Goal: Transaction & Acquisition: Purchase product/service

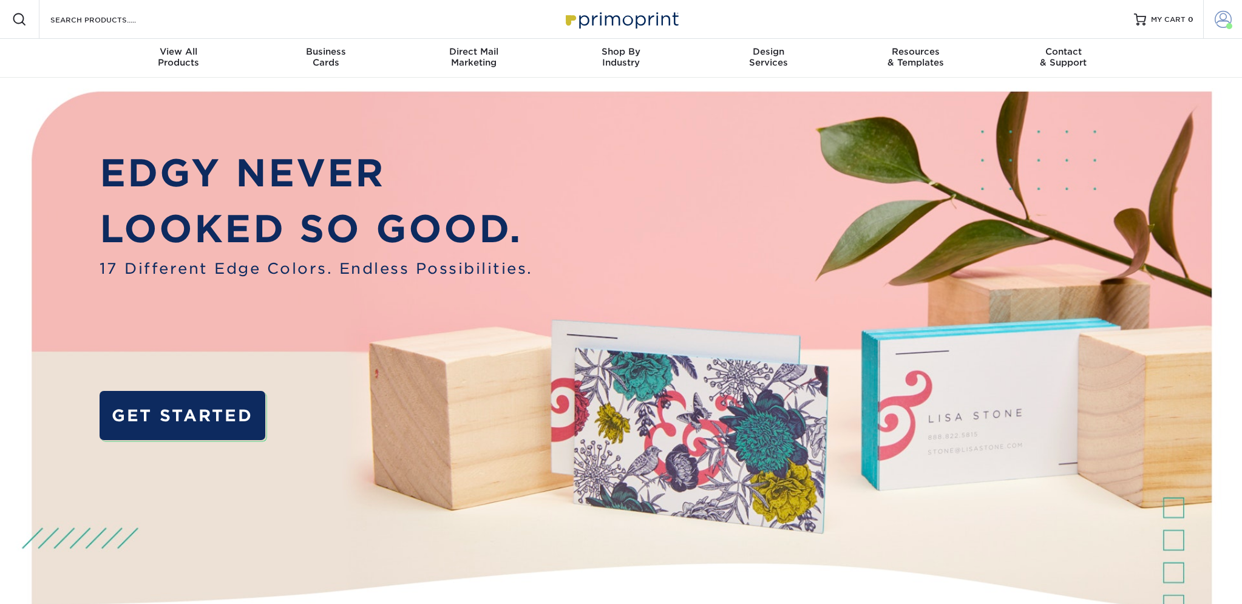
click at [1217, 25] on span at bounding box center [1222, 19] width 17 height 17
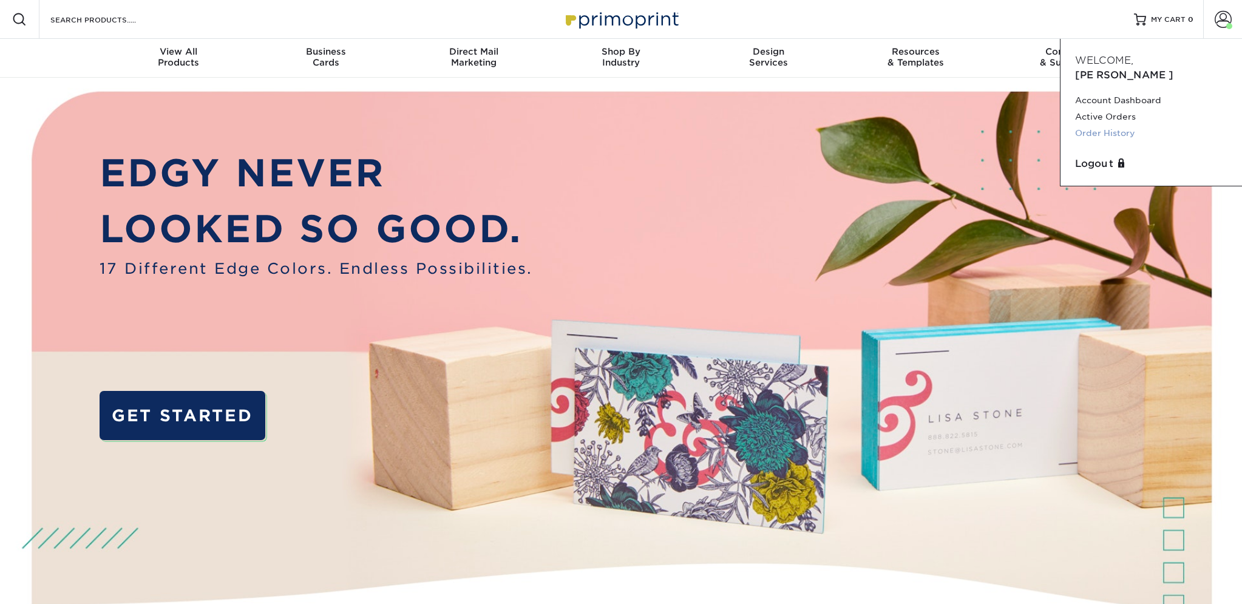
click at [1117, 125] on link "Order History" at bounding box center [1151, 133] width 152 height 16
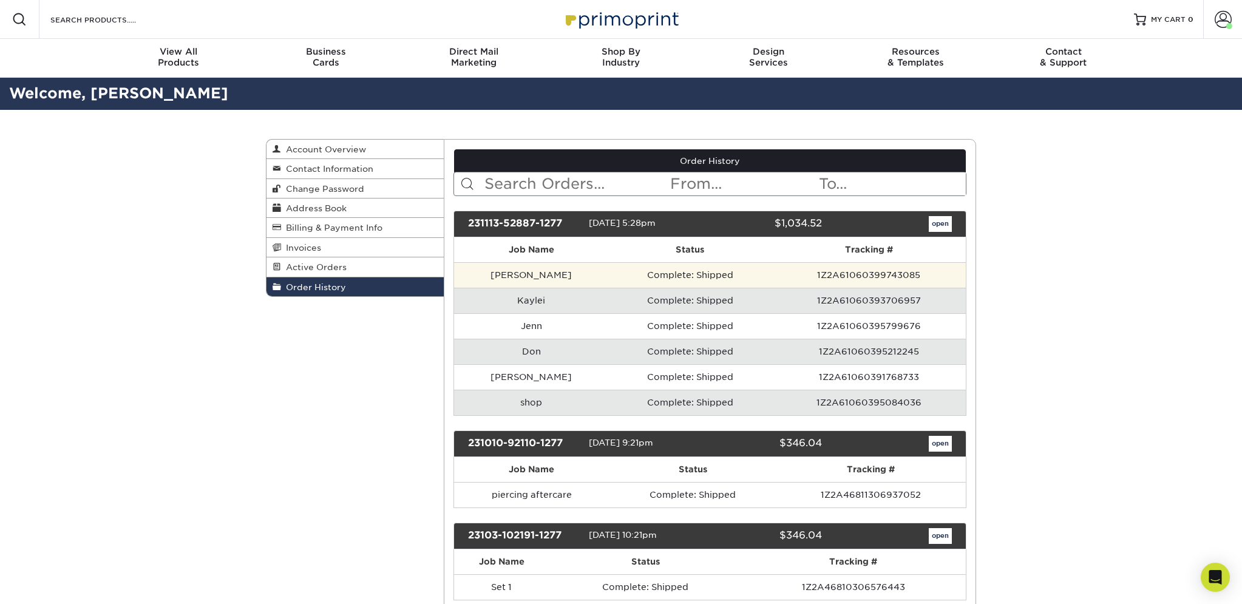
click at [609, 271] on td "Complete: Shipped" at bounding box center [690, 274] width 163 height 25
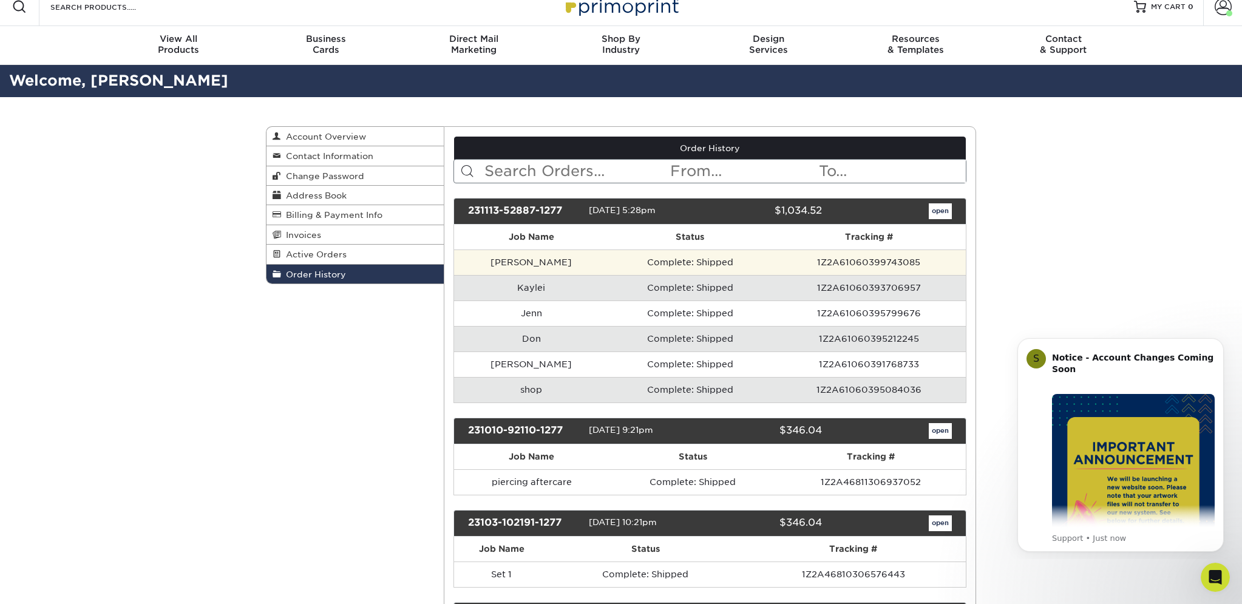
scroll to position [15, 0]
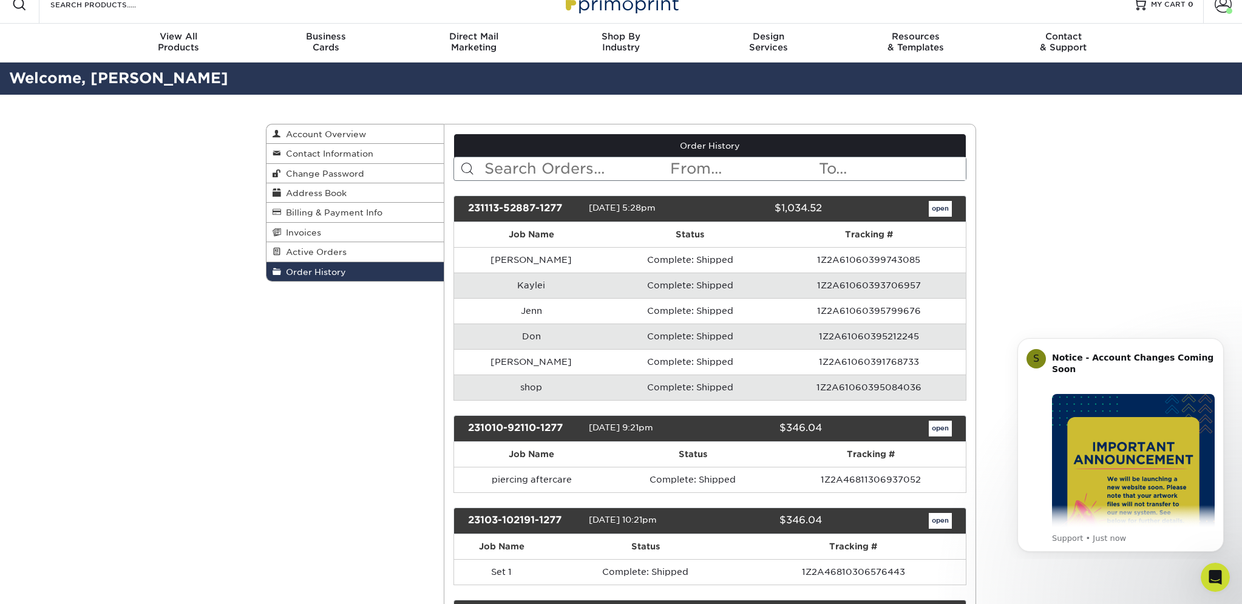
click at [935, 212] on link "open" at bounding box center [939, 209] width 23 height 16
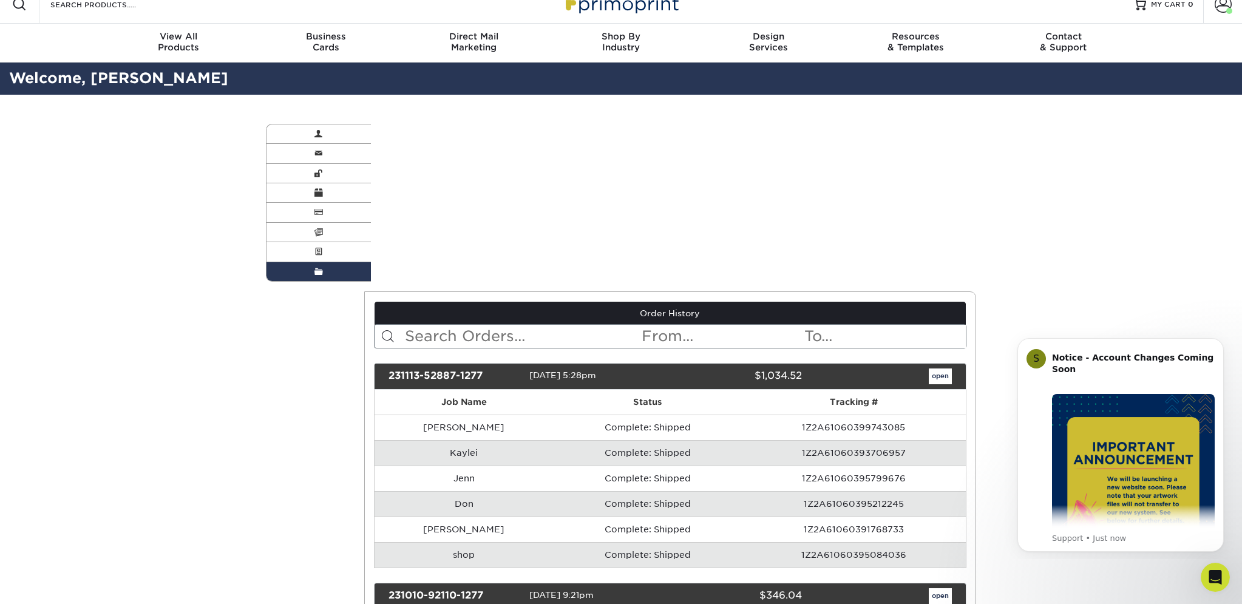
scroll to position [0, 0]
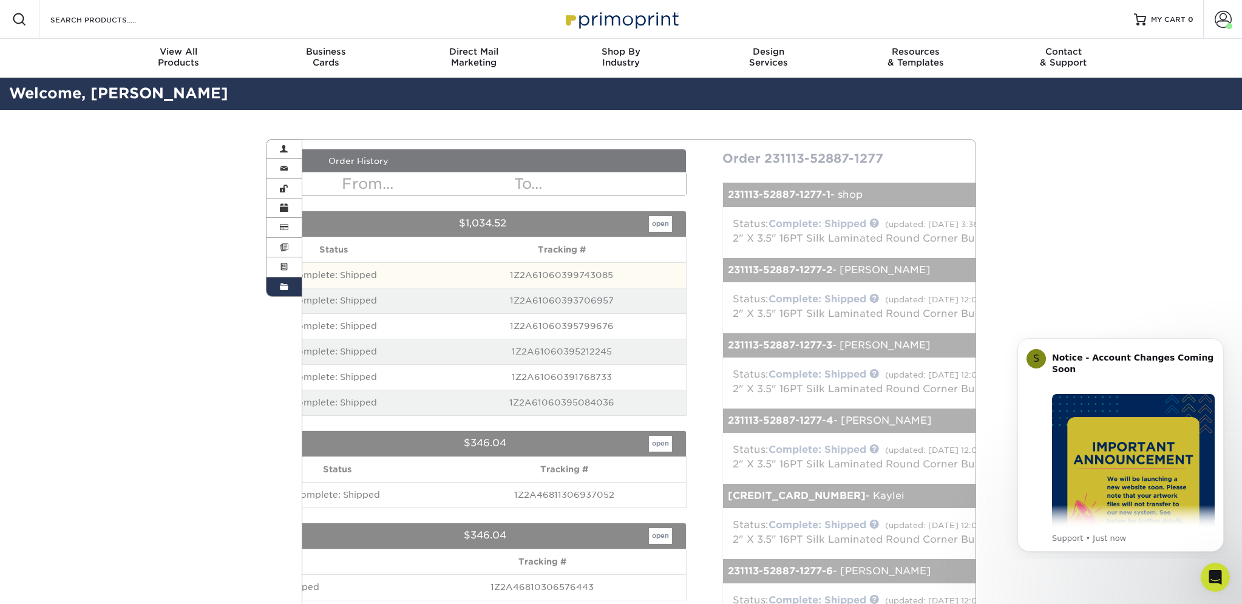
click at [378, 274] on div "Order History < Prev Next > Sep 2025 Sun Mon Tue Wed Thu Fri Sat 1 2 3 4 5 6 7 …" at bounding box center [638, 448] width 655 height 598
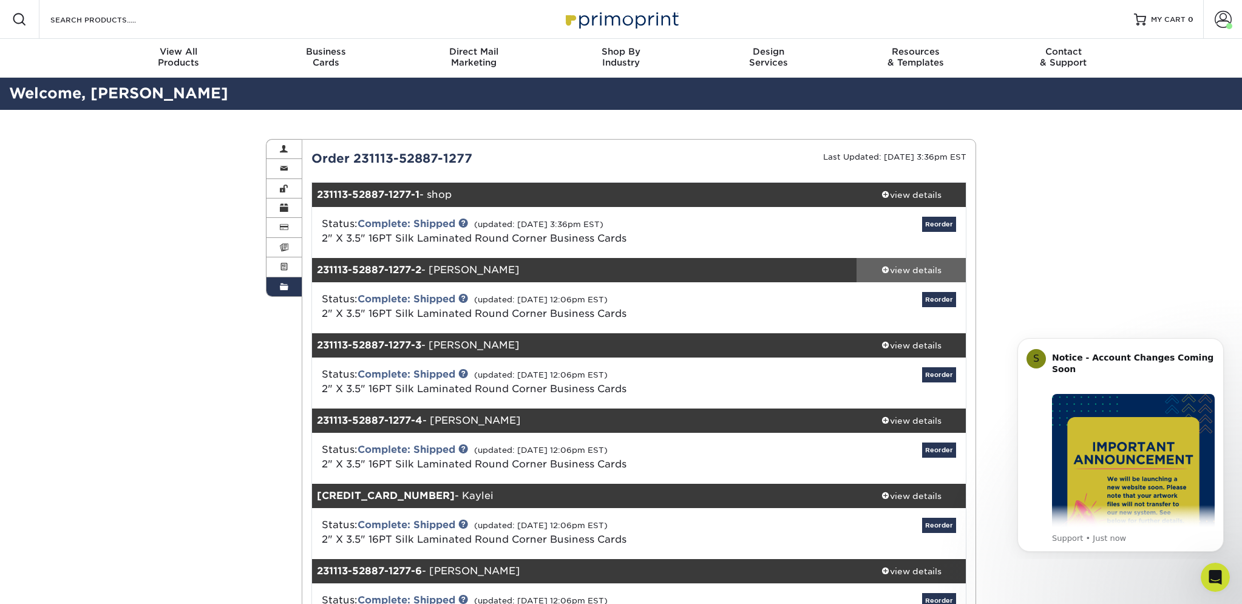
click at [899, 268] on div "view details" at bounding box center [910, 270] width 109 height 12
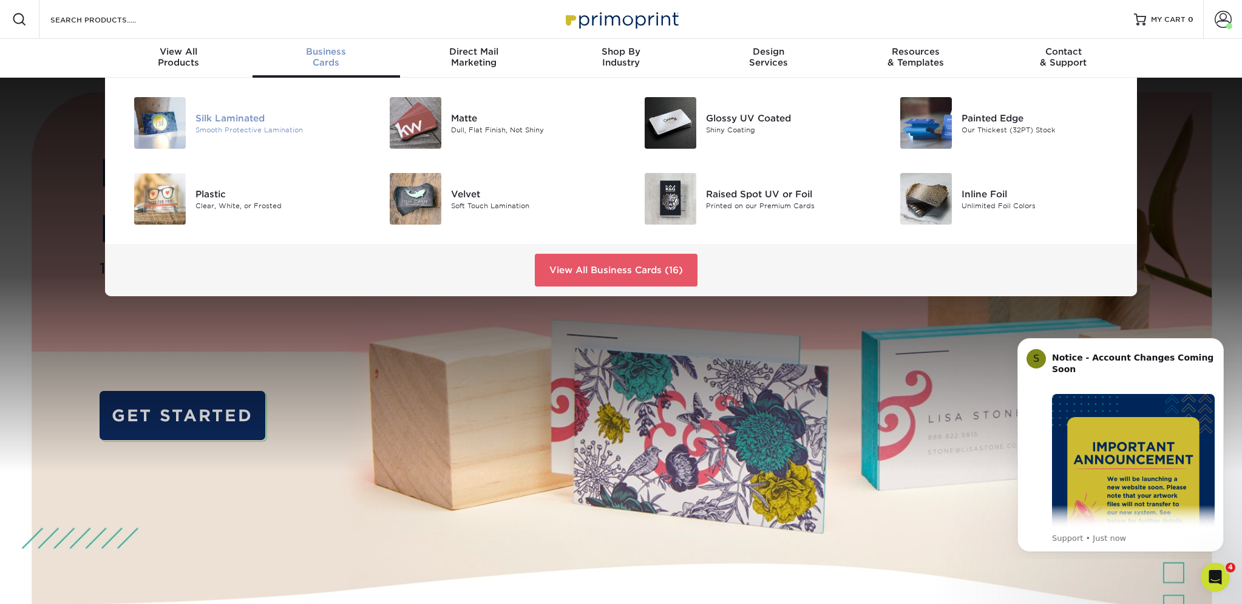
click at [242, 120] on div "Silk Laminated" at bounding box center [275, 117] width 161 height 13
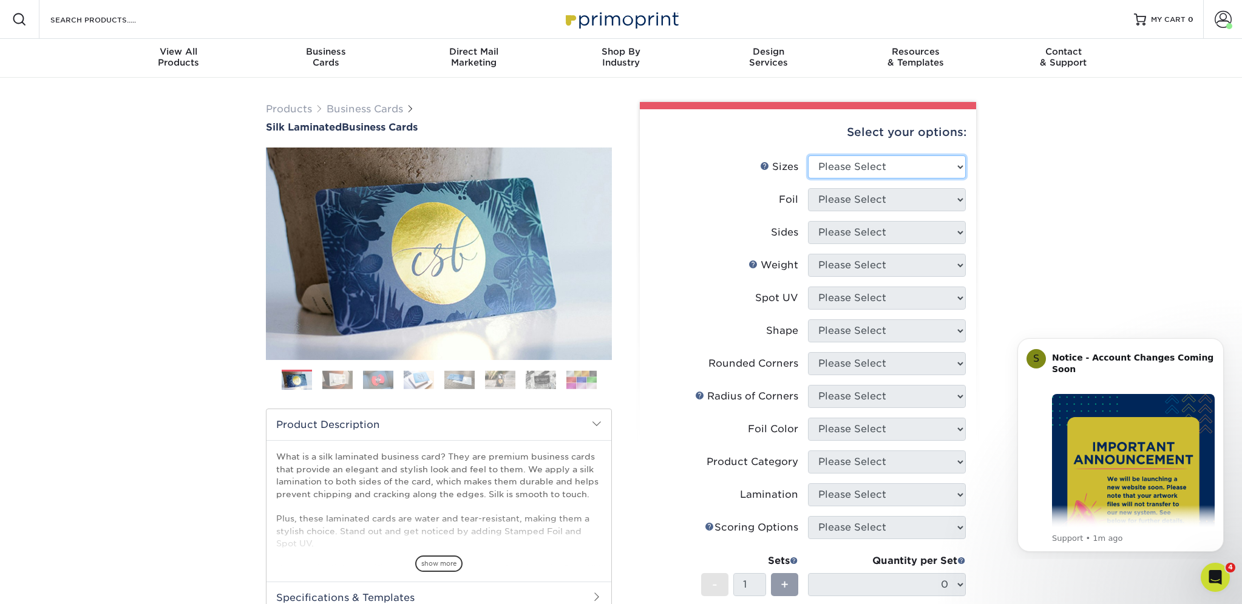
select select "2.00x3.50"
select select "0"
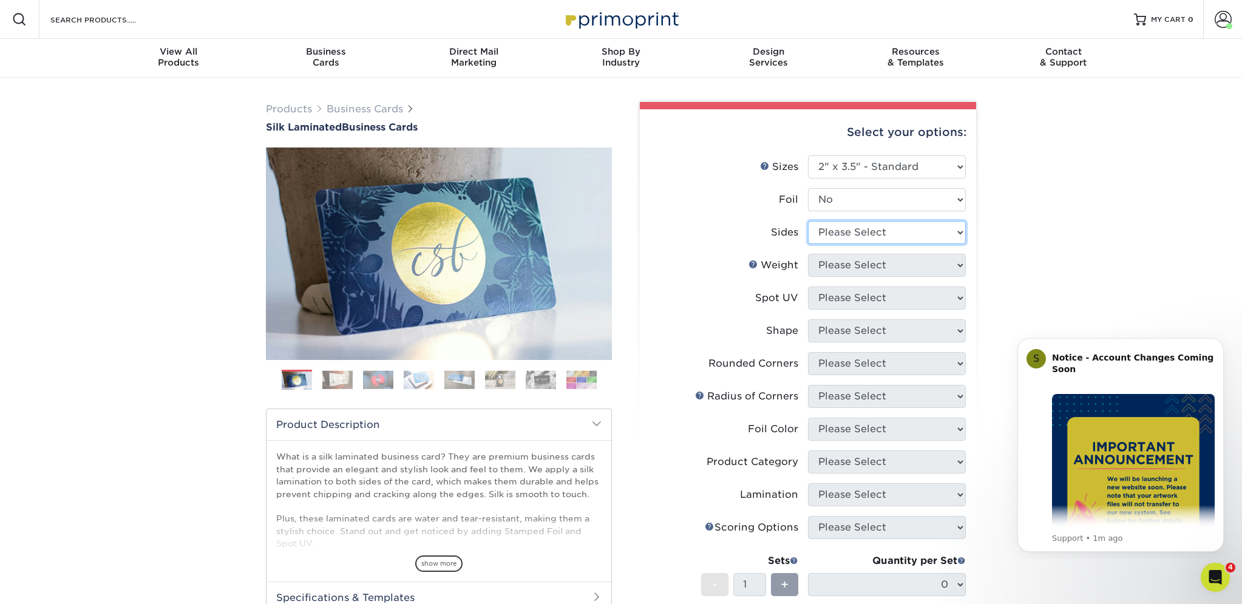
select select "13abbda7-1d64-4f25-8bb2-c179b224825d"
select select "16PT"
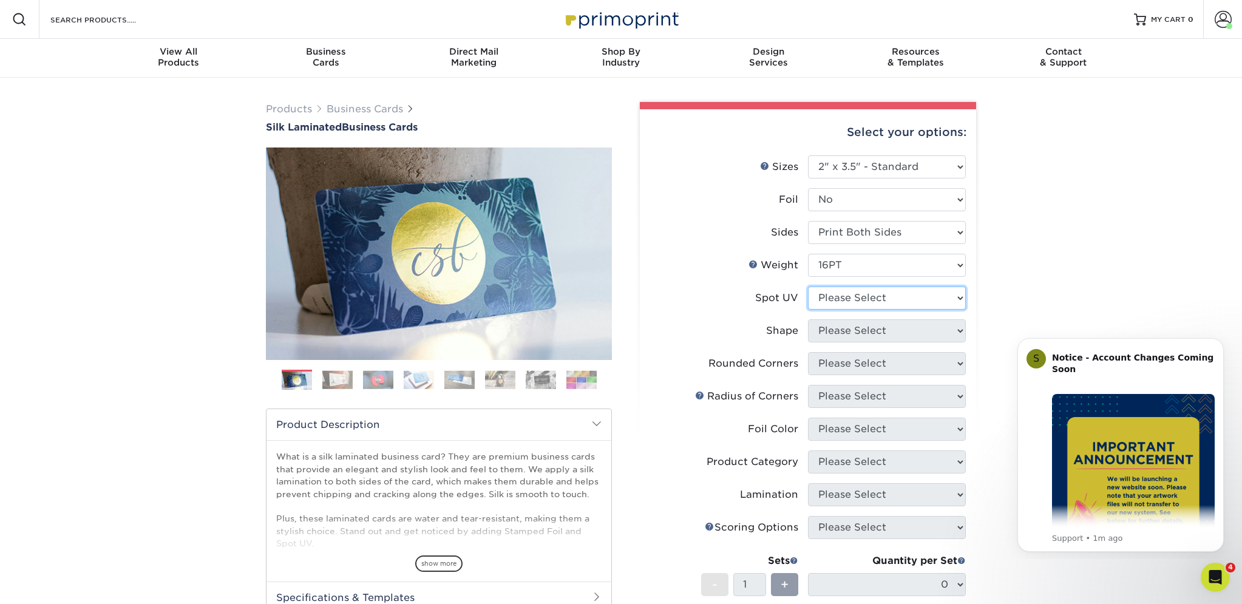
select select "3"
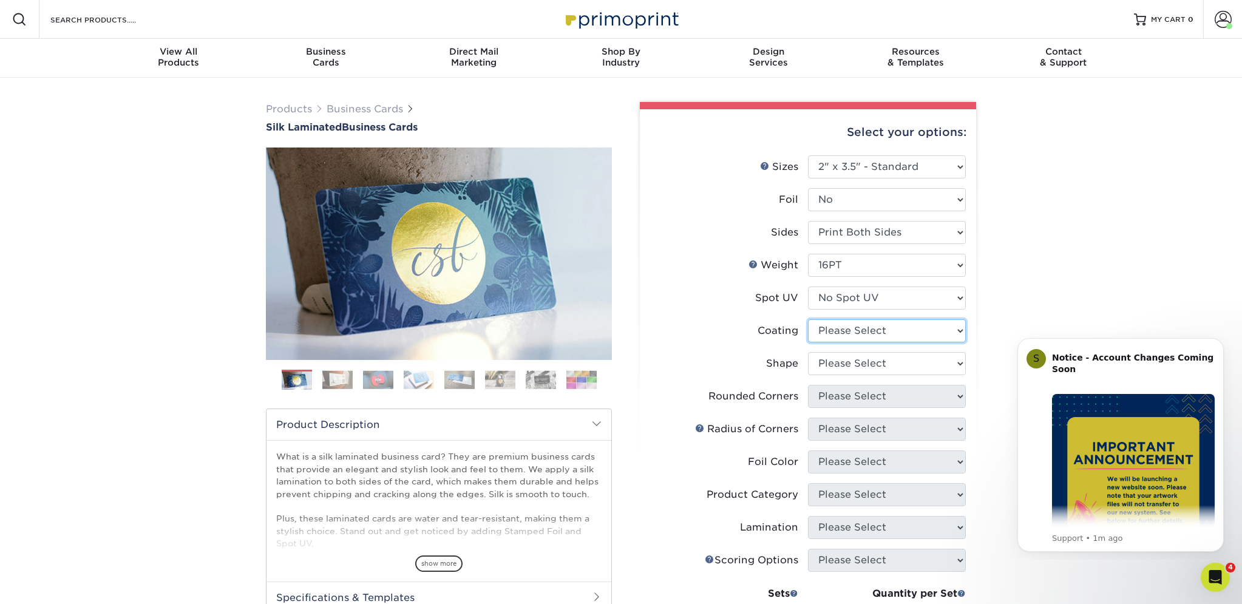
select select "3e7618de-abca-4bda-9f97-8b9129e913d8"
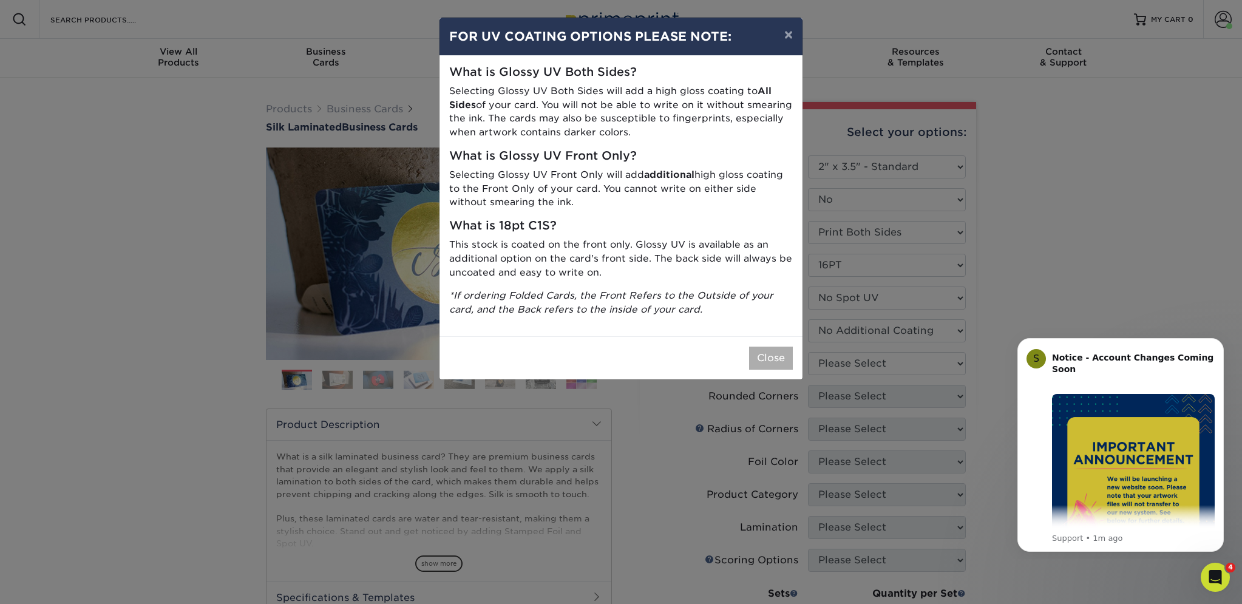
click at [777, 347] on button "Close" at bounding box center [771, 358] width 44 height 23
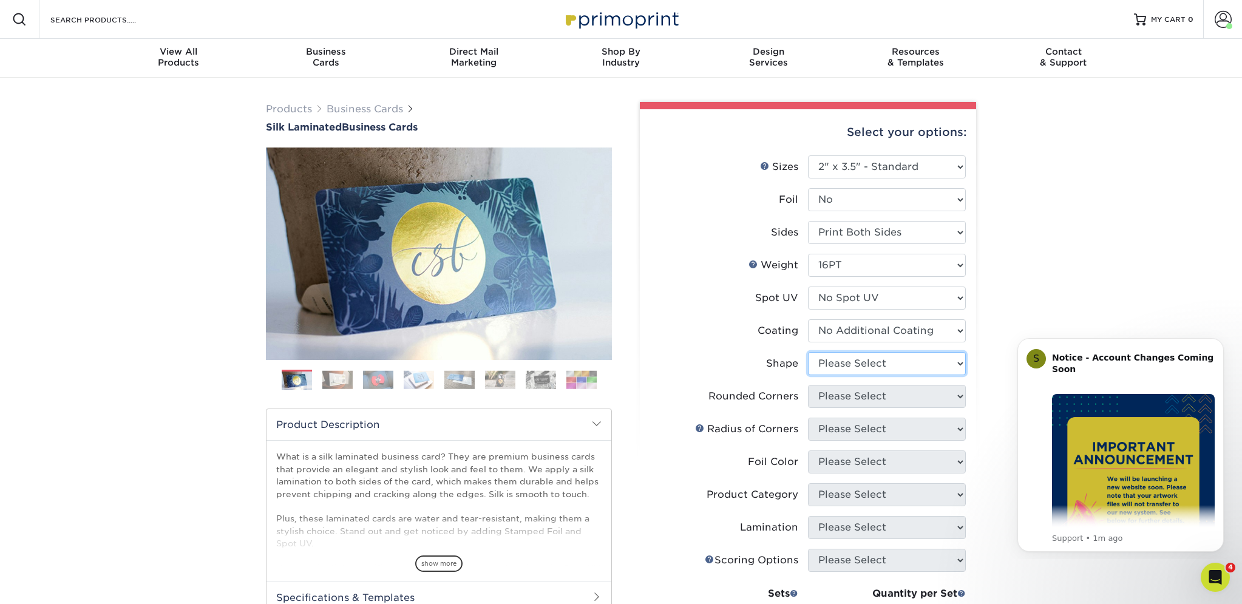
select select "standard"
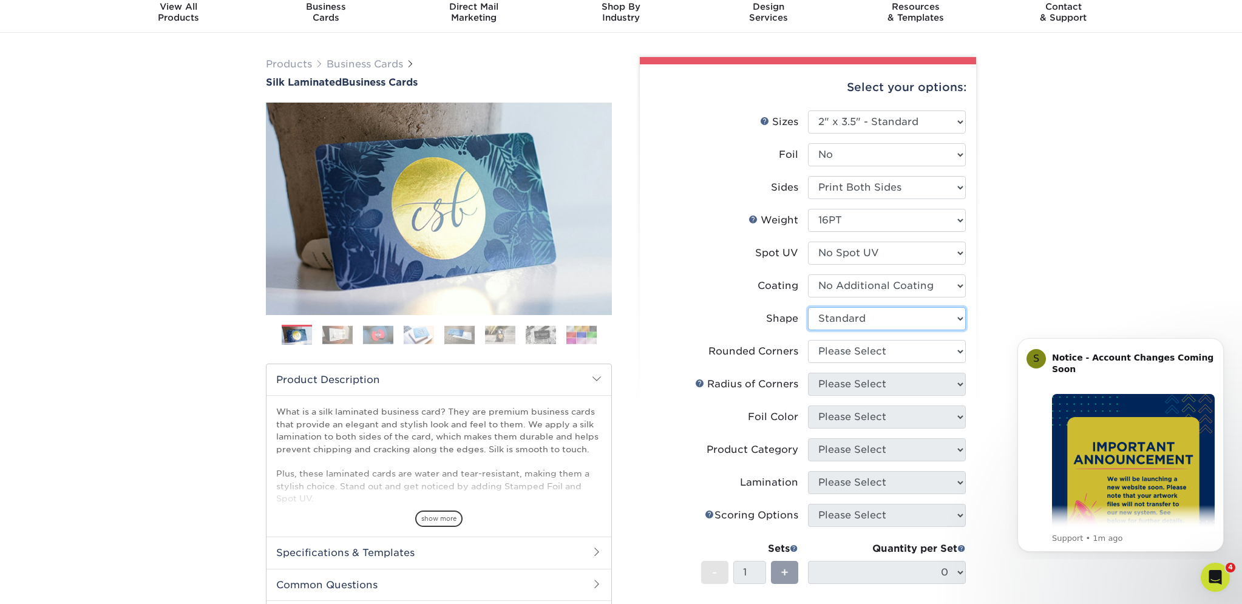
scroll to position [47, 0]
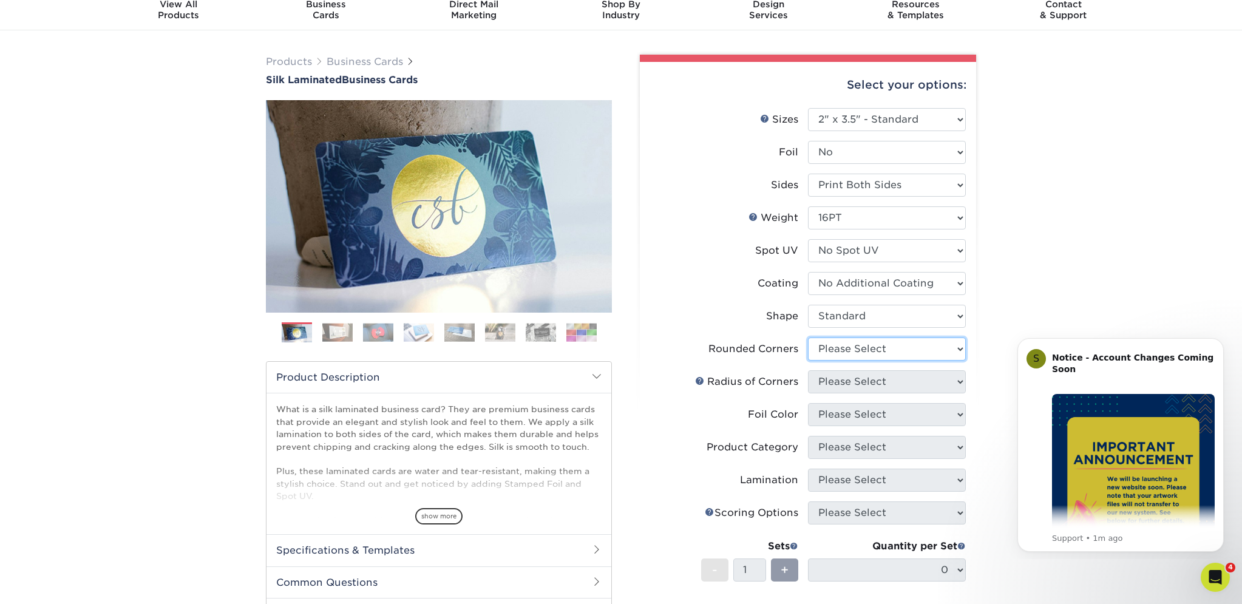
select select "7672df9e-0e0a-464d-8e1f-920c575e4da3"
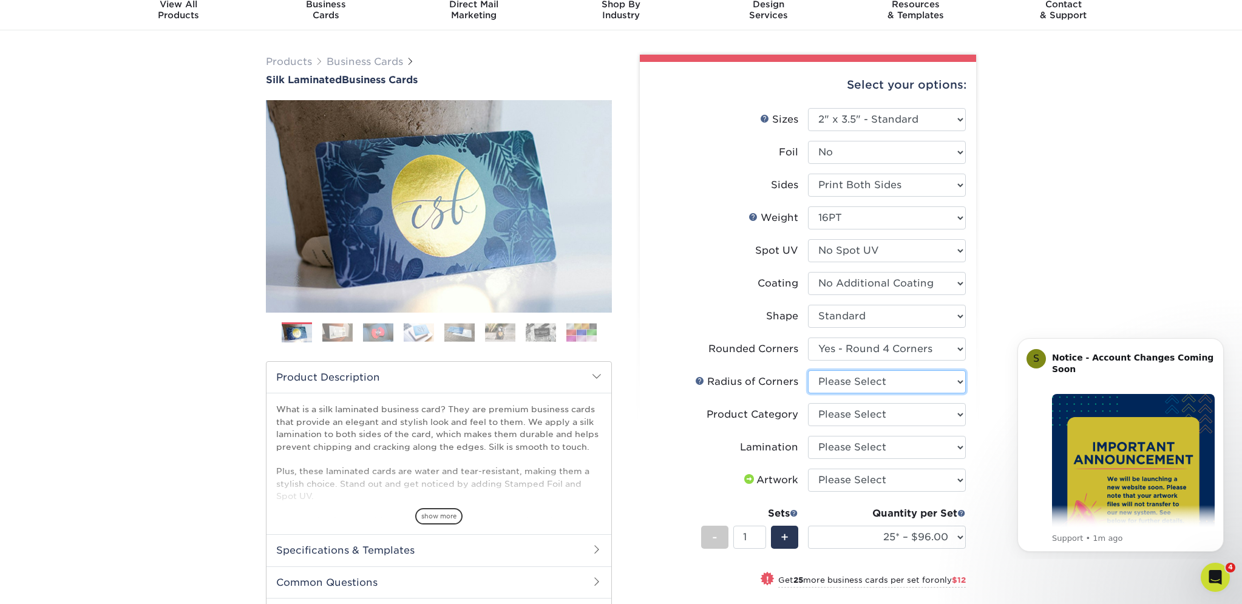
select select "479fbfe7-6a0c-4895-8c9a-81739b7486c9"
select select "3b5148f1-0588-4f88-a218-97bcfdce65c1"
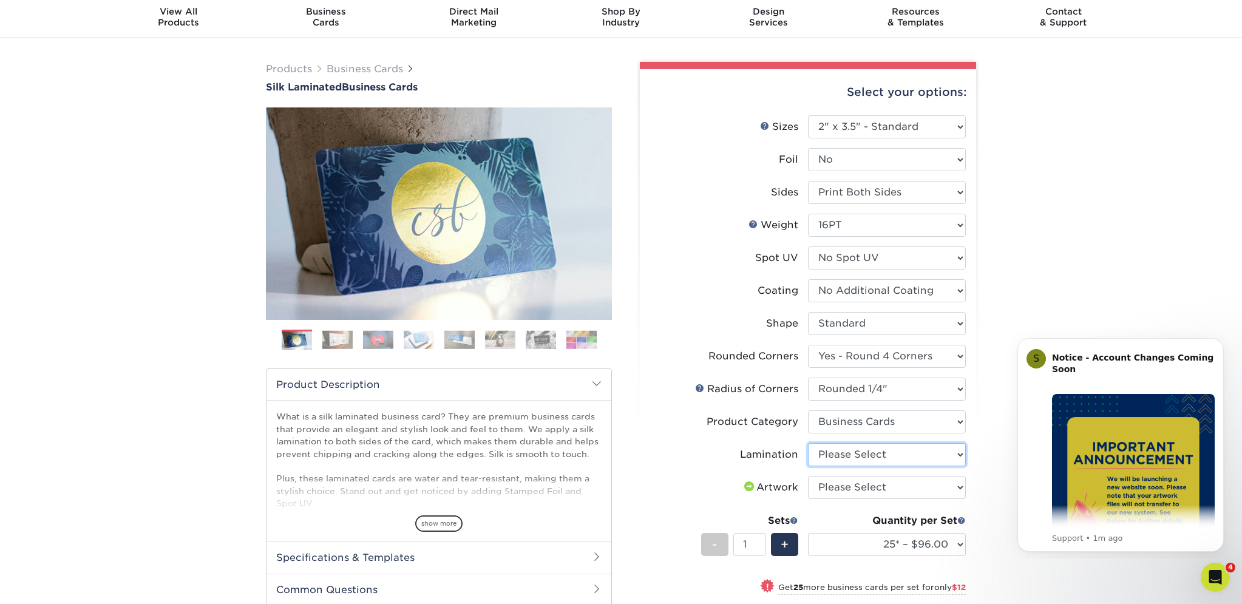
scroll to position [40, 0]
select select "ccacb42f-45f7-42d3-bbd3-7c8421cf37f0"
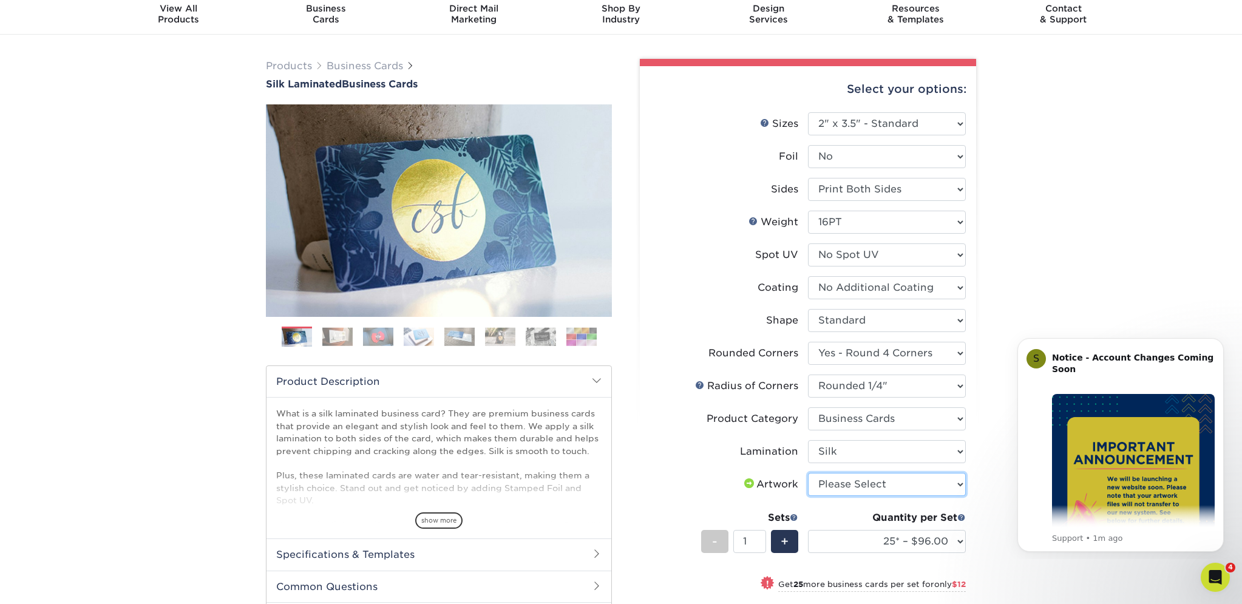
scroll to position [45, 1]
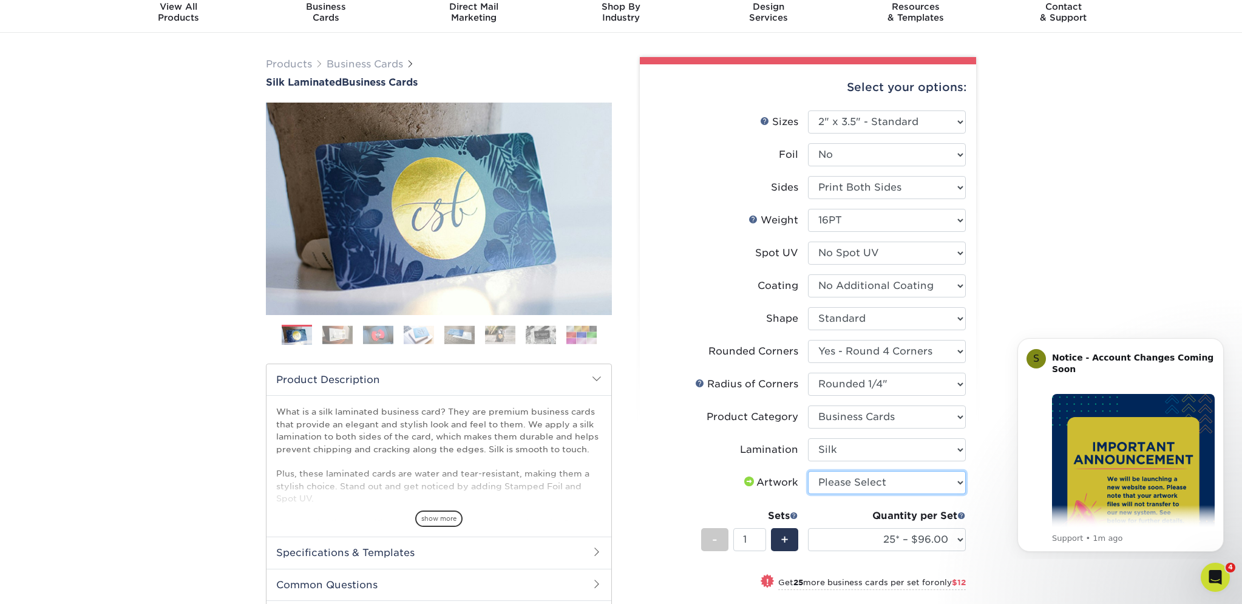
select select "upload"
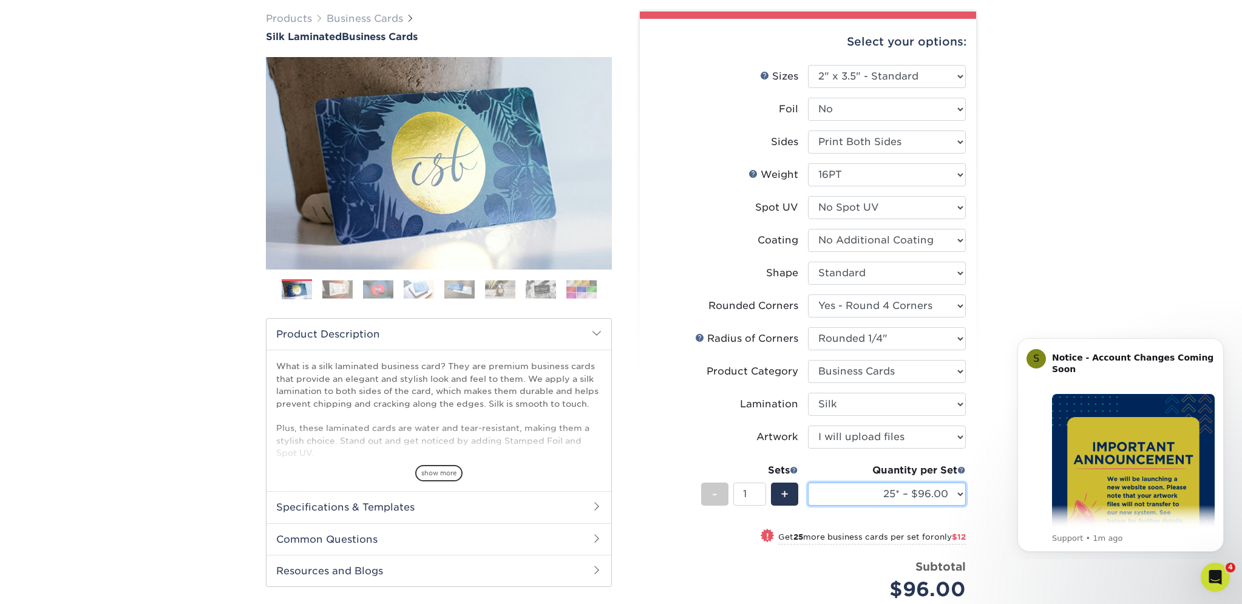
select select "1000 – $156.00"
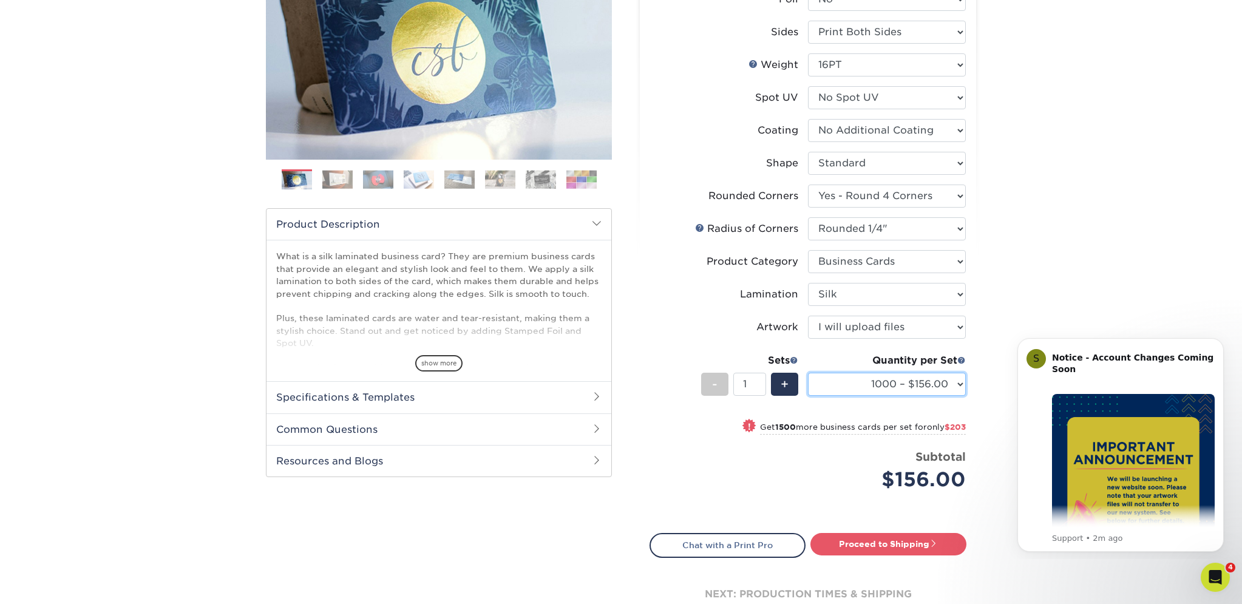
scroll to position [220, 0]
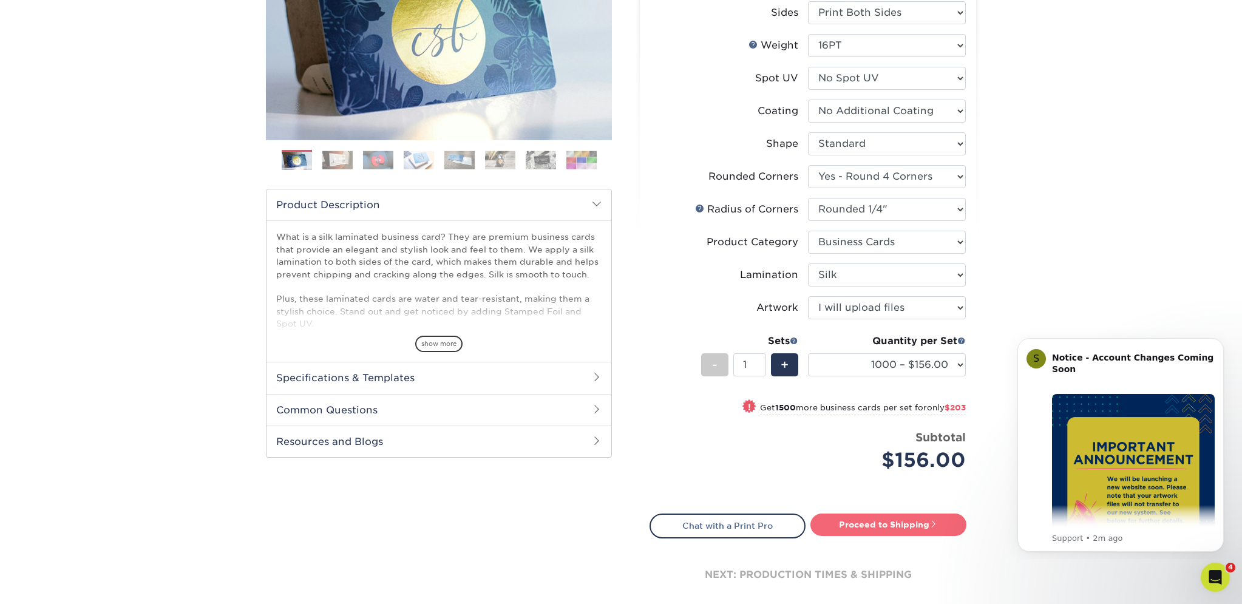
click at [904, 526] on link "Proceed to Shipping" at bounding box center [888, 524] width 156 height 22
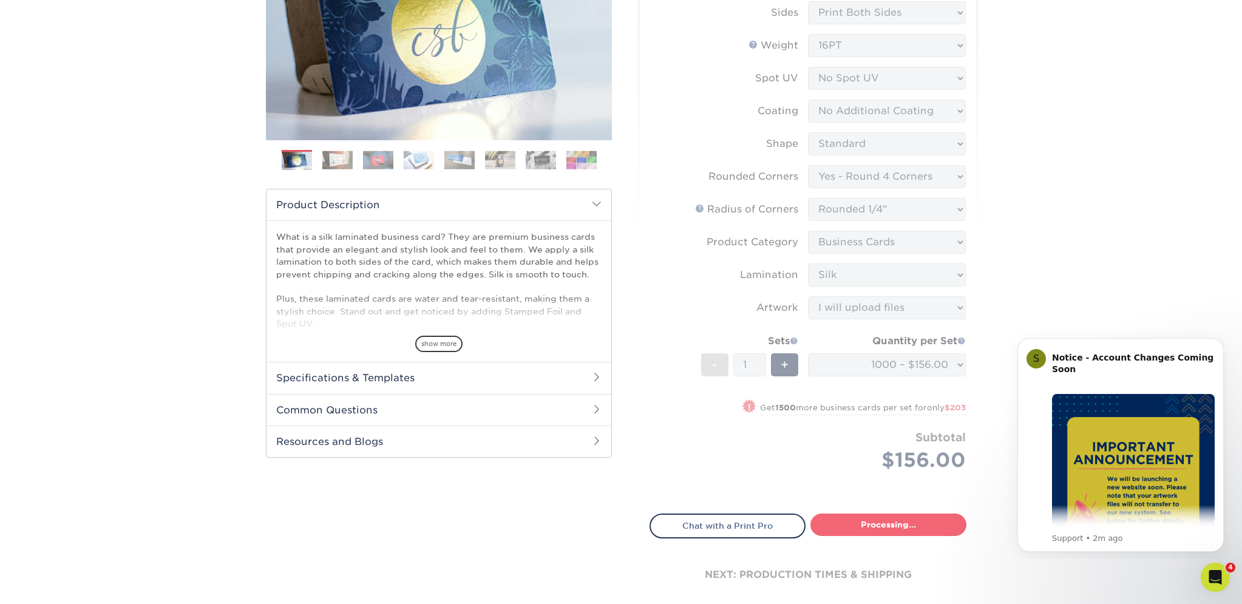
type input "Set 1"
select select "91acc967-e865-41c5-a9f5-fc4e1b1f6724"
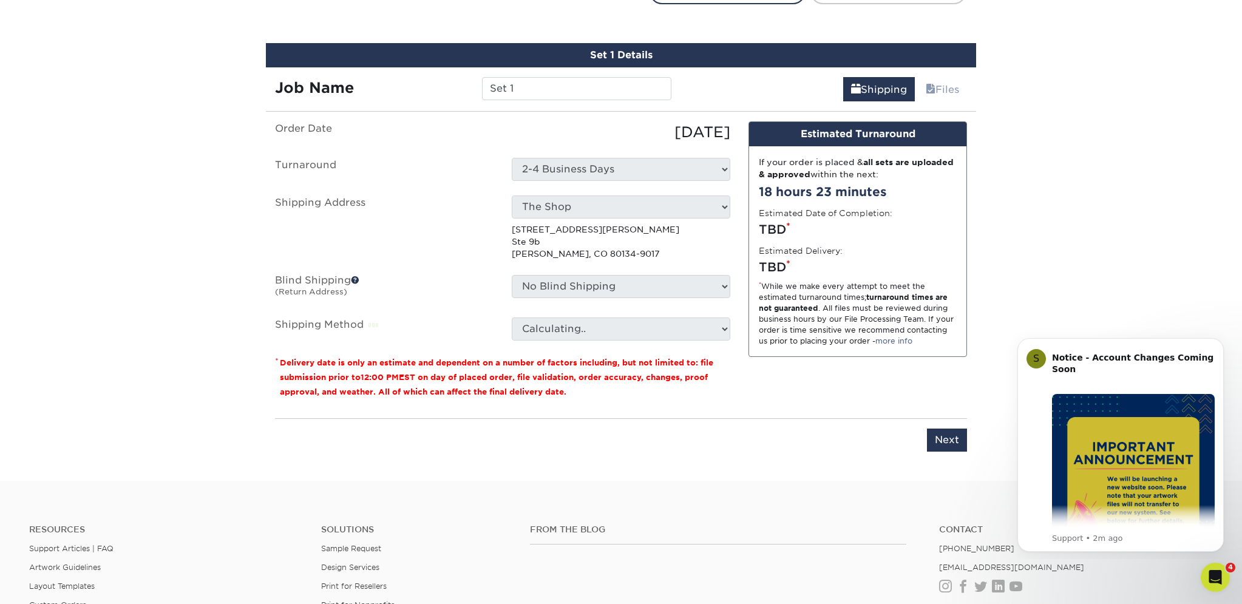
scroll to position [765, 0]
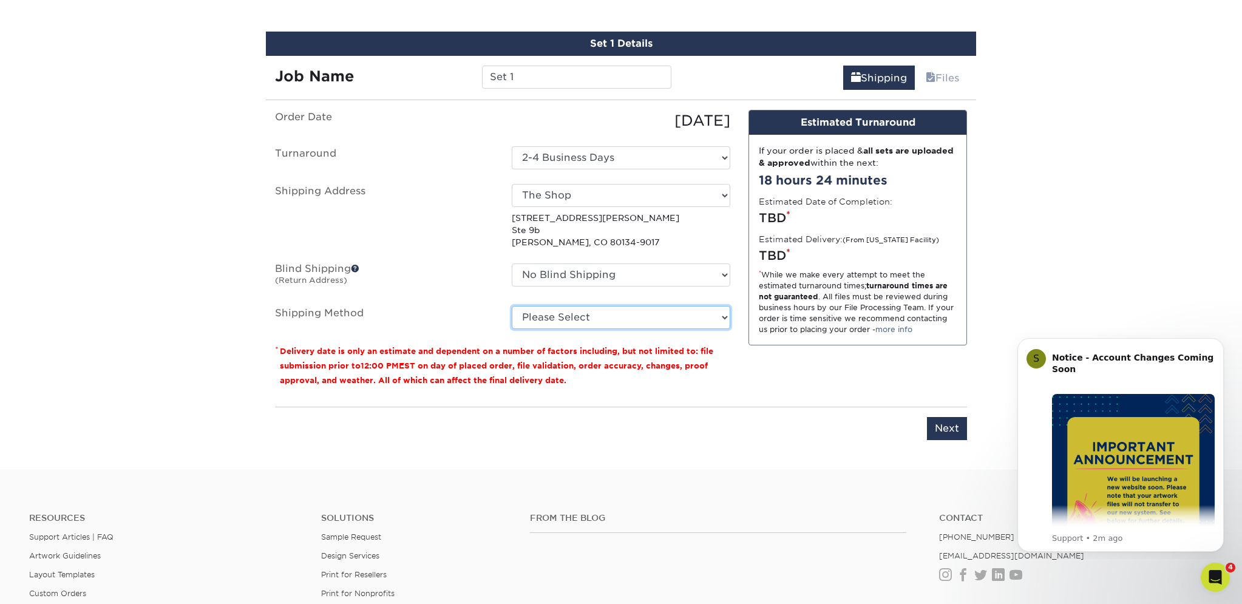
select select "03"
drag, startPoint x: 526, startPoint y: 76, endPoint x: 470, endPoint y: 79, distance: 55.9
click at [470, 79] on div "Job Name Set 1" at bounding box center [473, 77] width 414 height 23
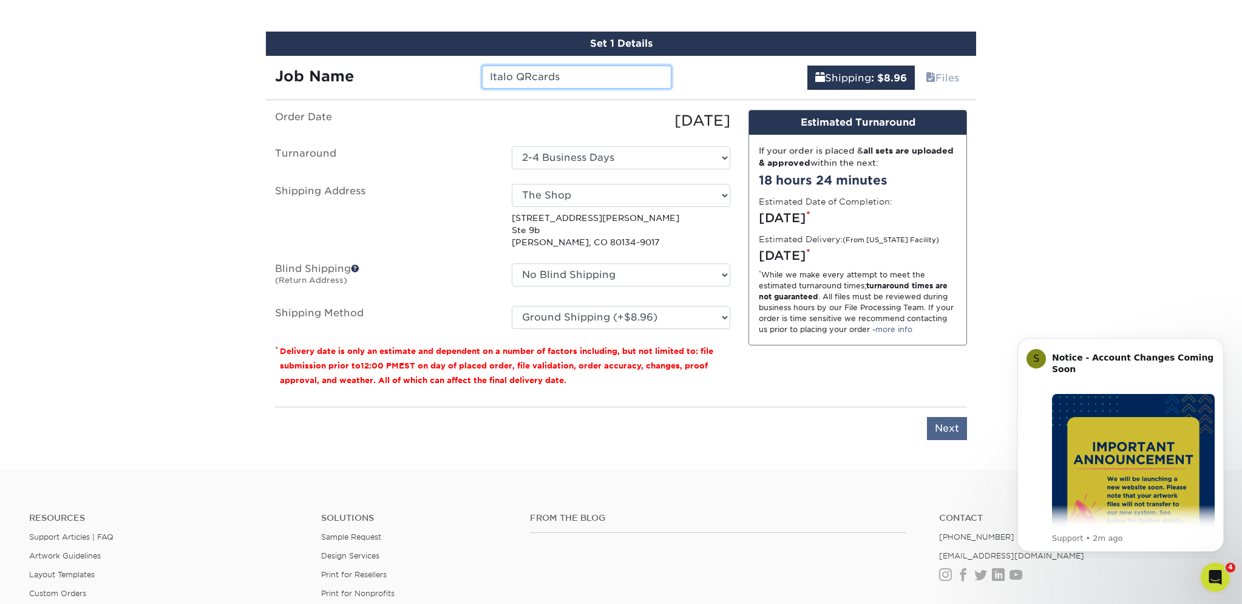
type input "Italo QRcards"
click at [941, 424] on input "Next" at bounding box center [947, 428] width 40 height 23
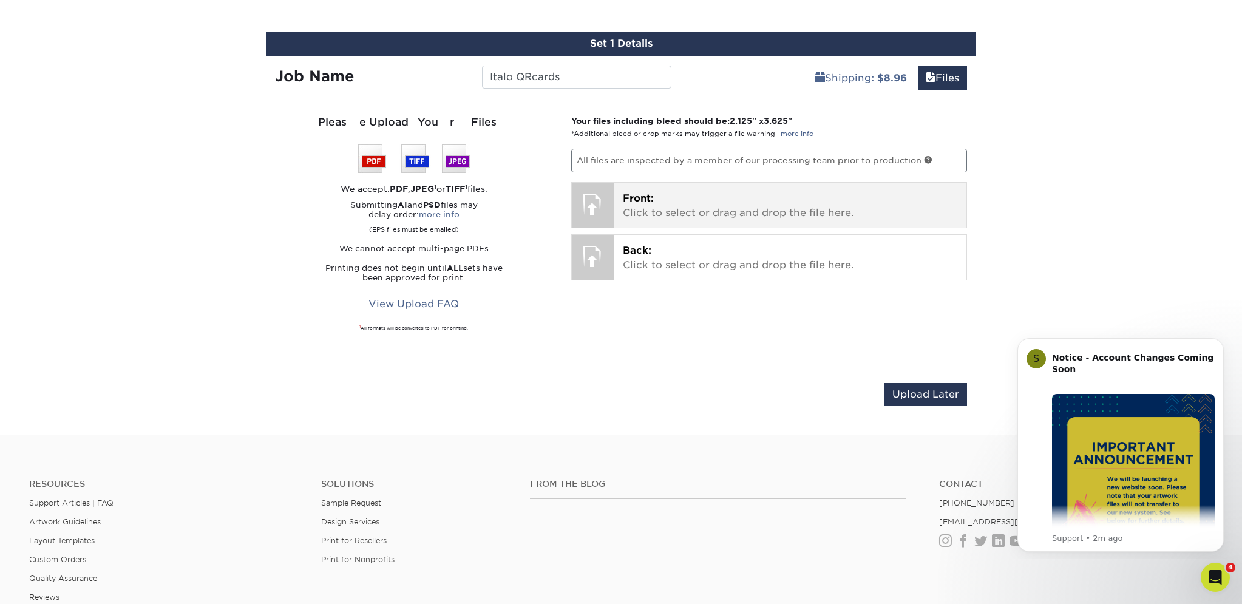
click at [648, 208] on p "Front: Click to select or drag and drop the file here." at bounding box center [791, 205] width 336 height 29
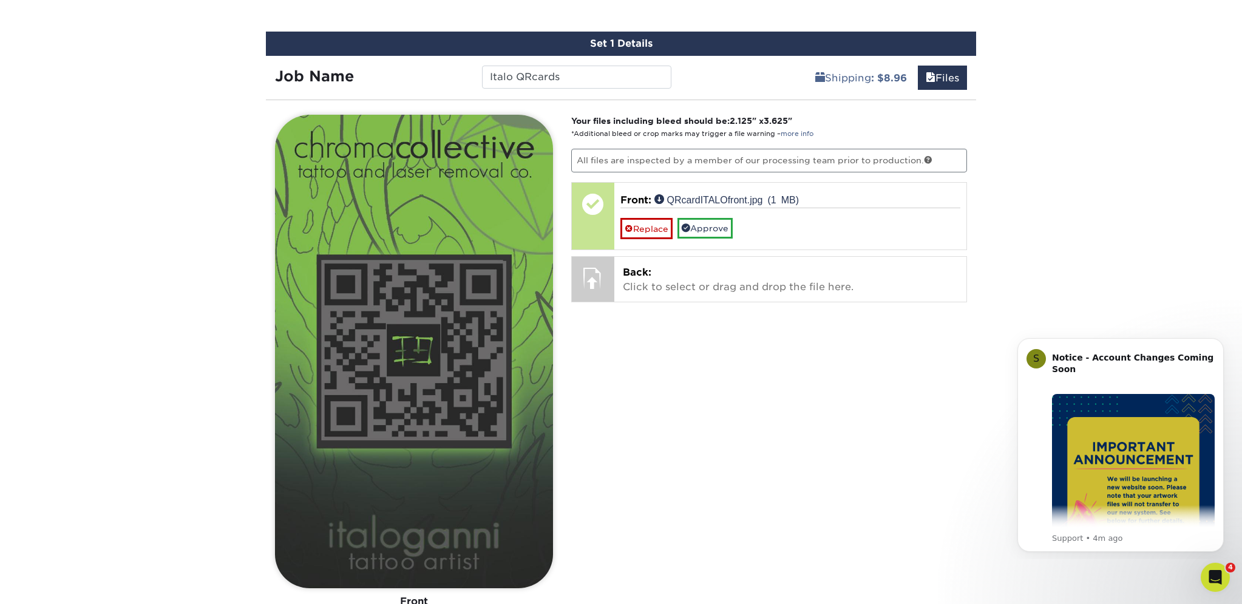
click at [716, 229] on link "Approve" at bounding box center [704, 228] width 55 height 21
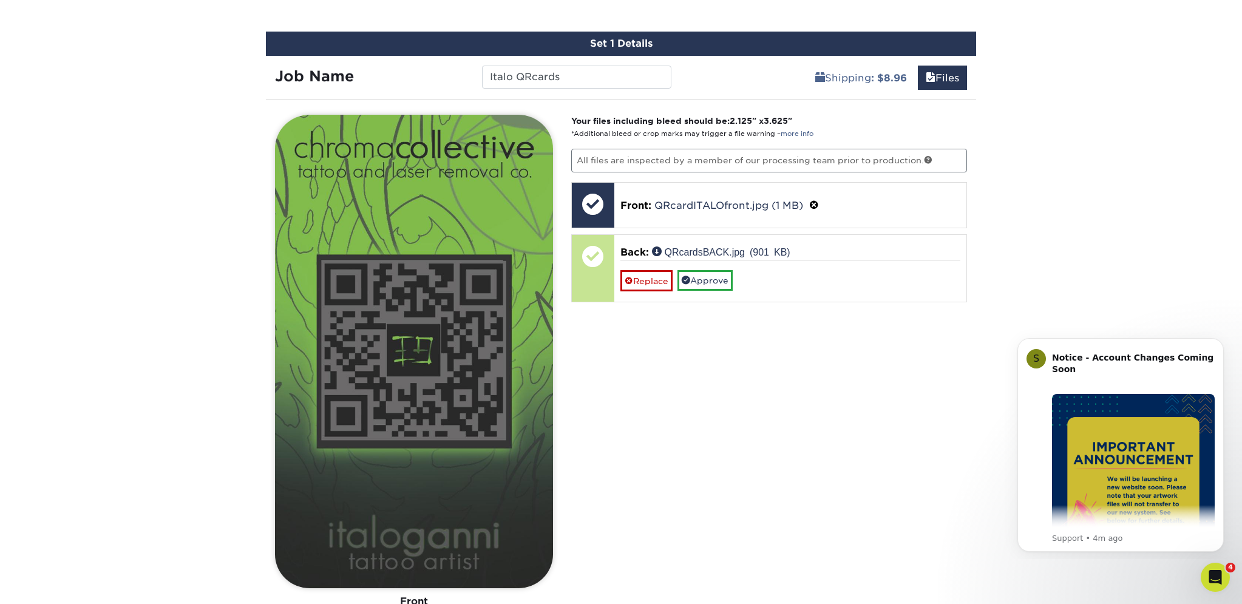
drag, startPoint x: 708, startPoint y: 281, endPoint x: 703, endPoint y: 304, distance: 23.6
click at [708, 281] on link "Approve" at bounding box center [704, 280] width 55 height 21
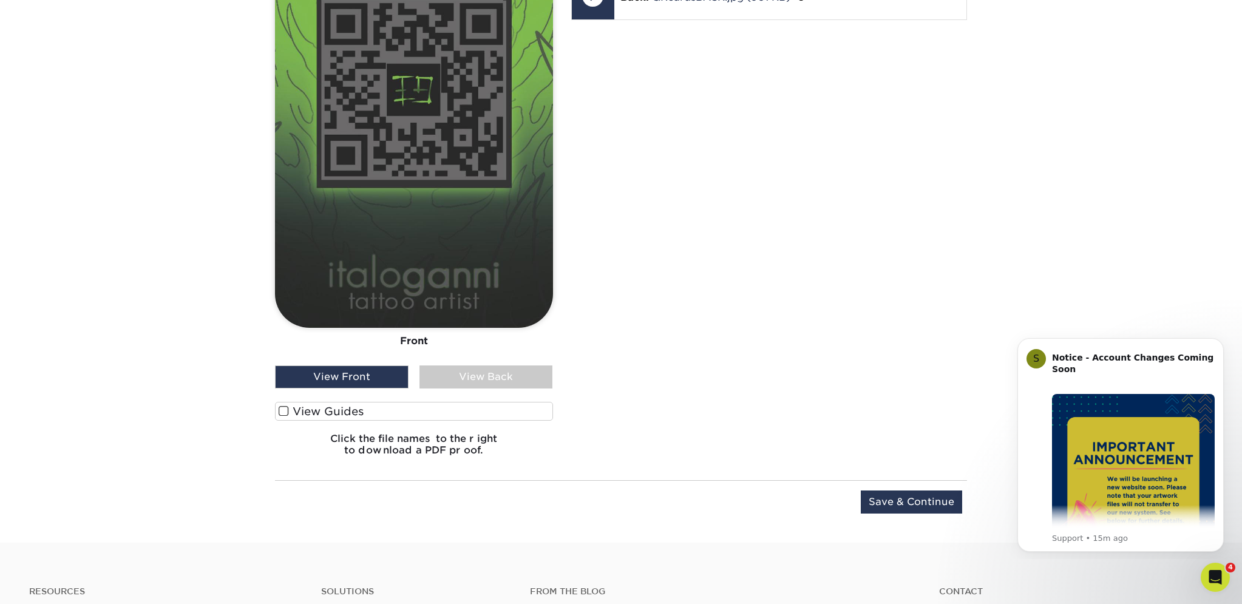
scroll to position [1026, 0]
click at [918, 498] on input "Save & Continue" at bounding box center [911, 501] width 101 height 23
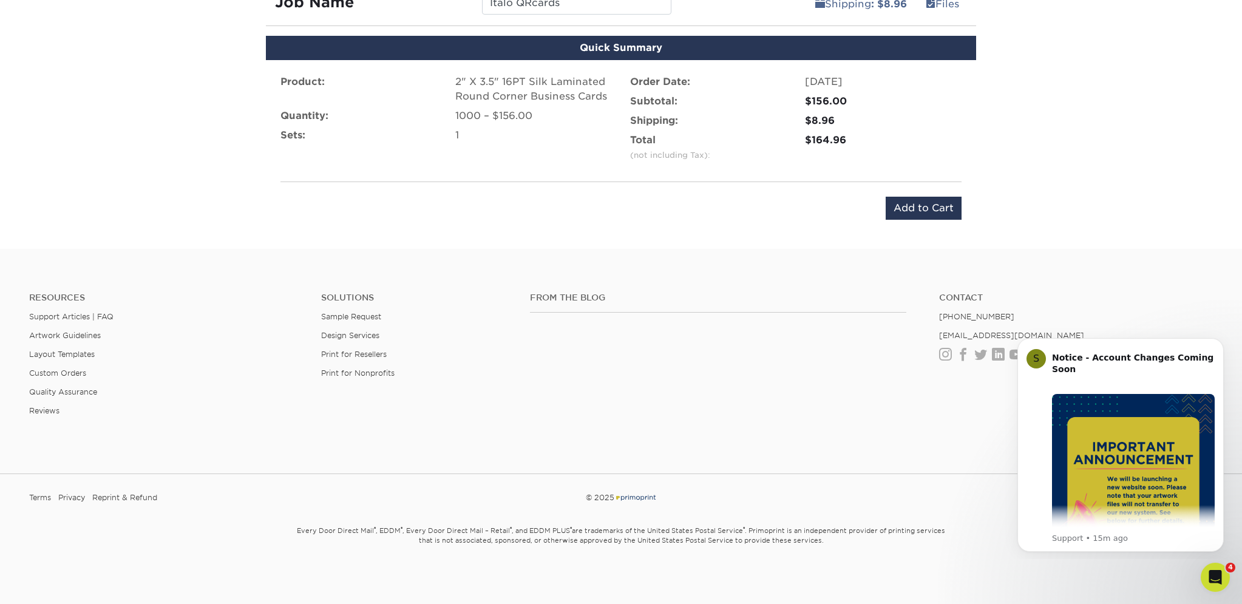
scroll to position [837, 0]
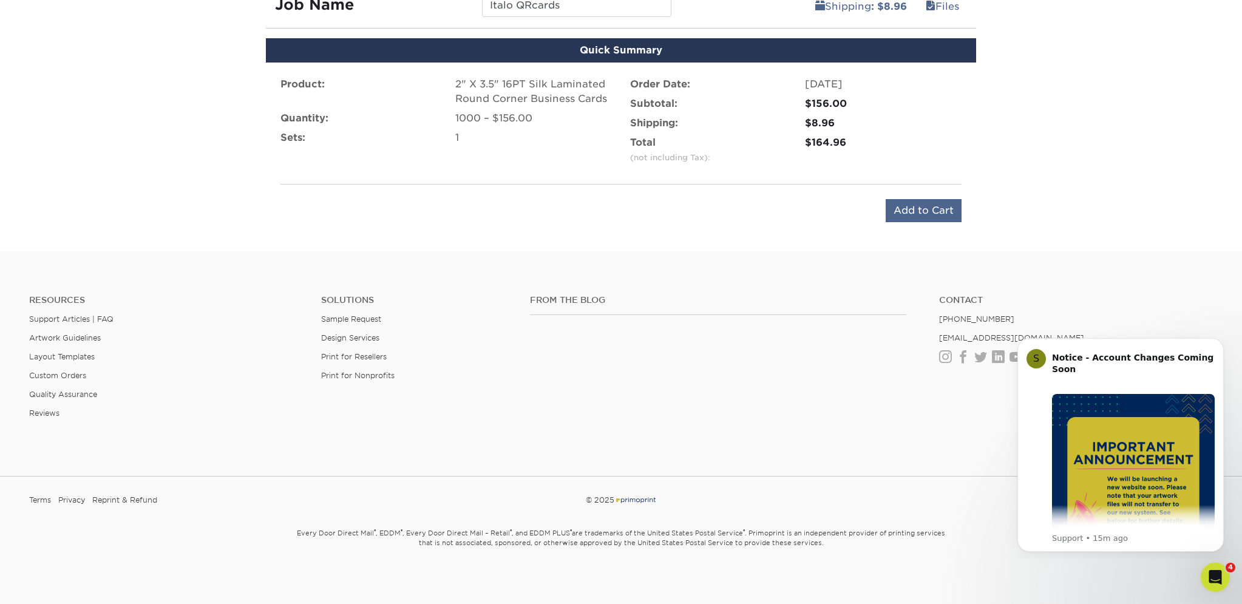
click at [916, 213] on input "Add to Cart" at bounding box center [923, 210] width 76 height 23
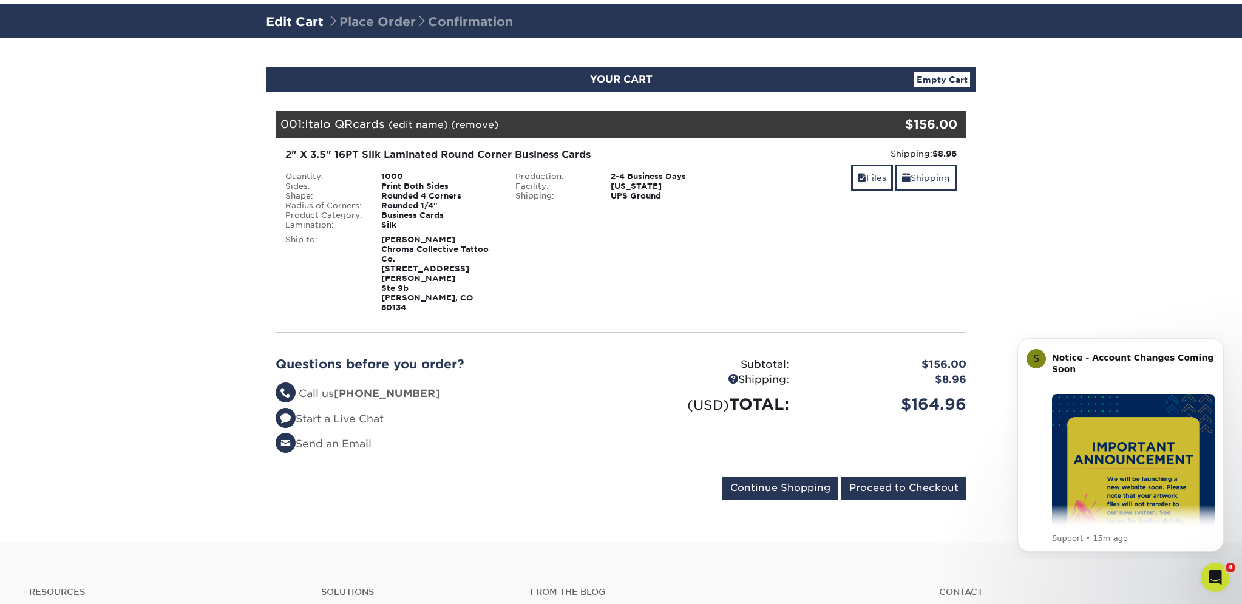
scroll to position [79, 0]
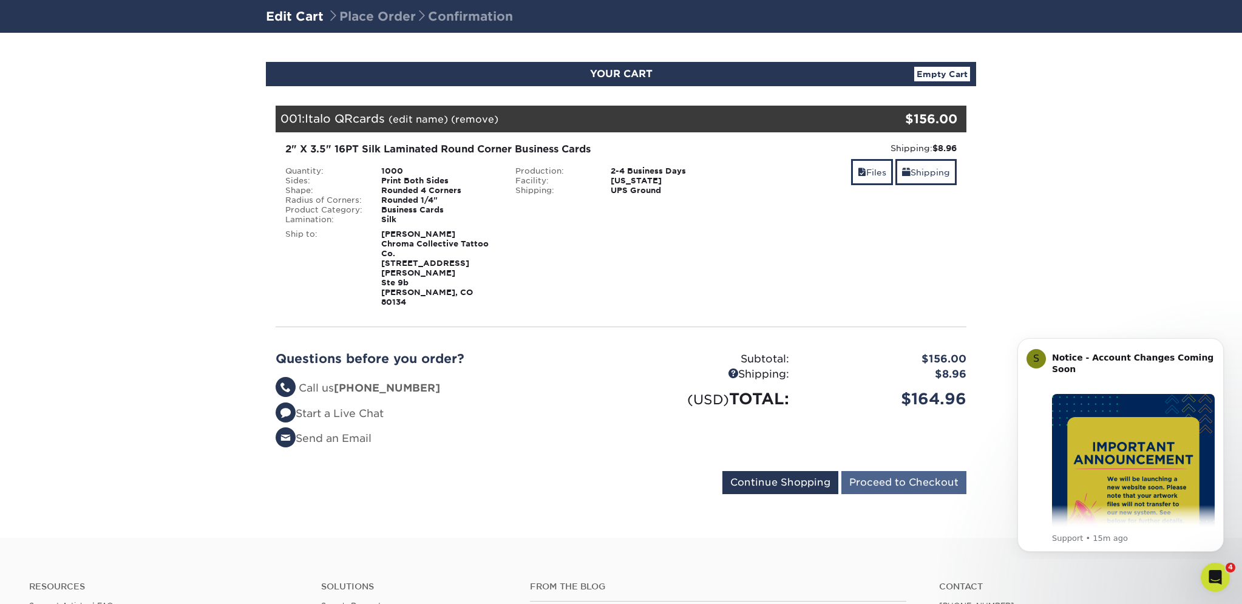
click at [888, 471] on input "Proceed to Checkout" at bounding box center [903, 482] width 125 height 23
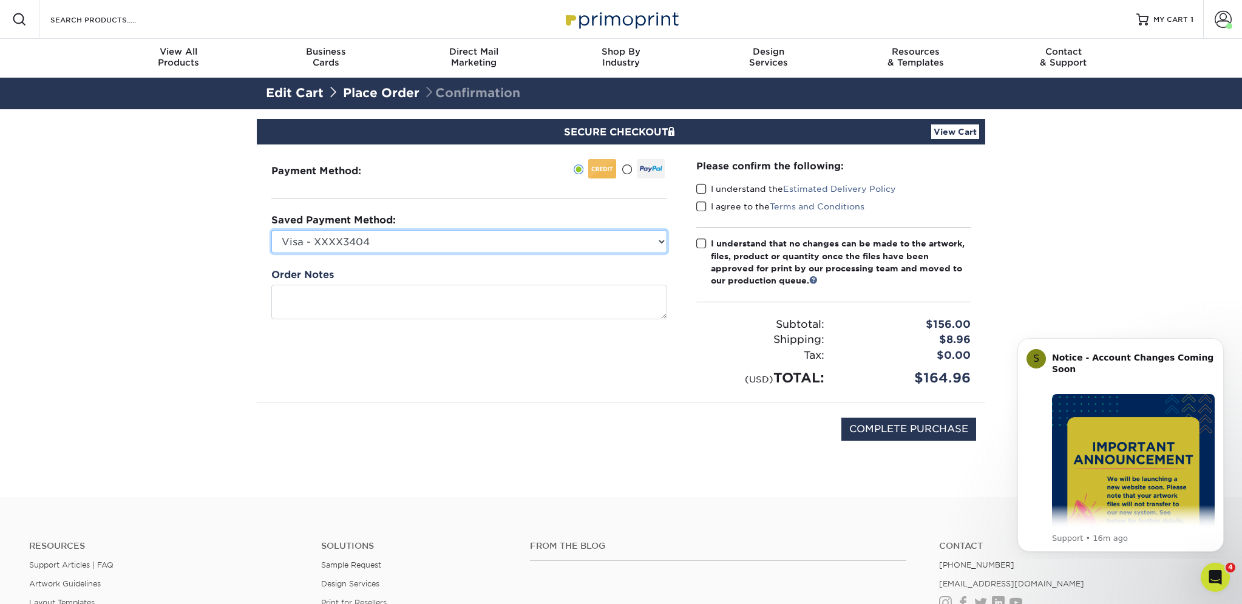
select select "66194"
click at [700, 189] on span at bounding box center [701, 189] width 10 height 12
click at [0, 0] on input "I understand the Estimated Delivery Policy" at bounding box center [0, 0] width 0 height 0
click at [700, 201] on span at bounding box center [701, 207] width 10 height 12
click at [0, 0] on input "I agree to the Terms and Conditions" at bounding box center [0, 0] width 0 height 0
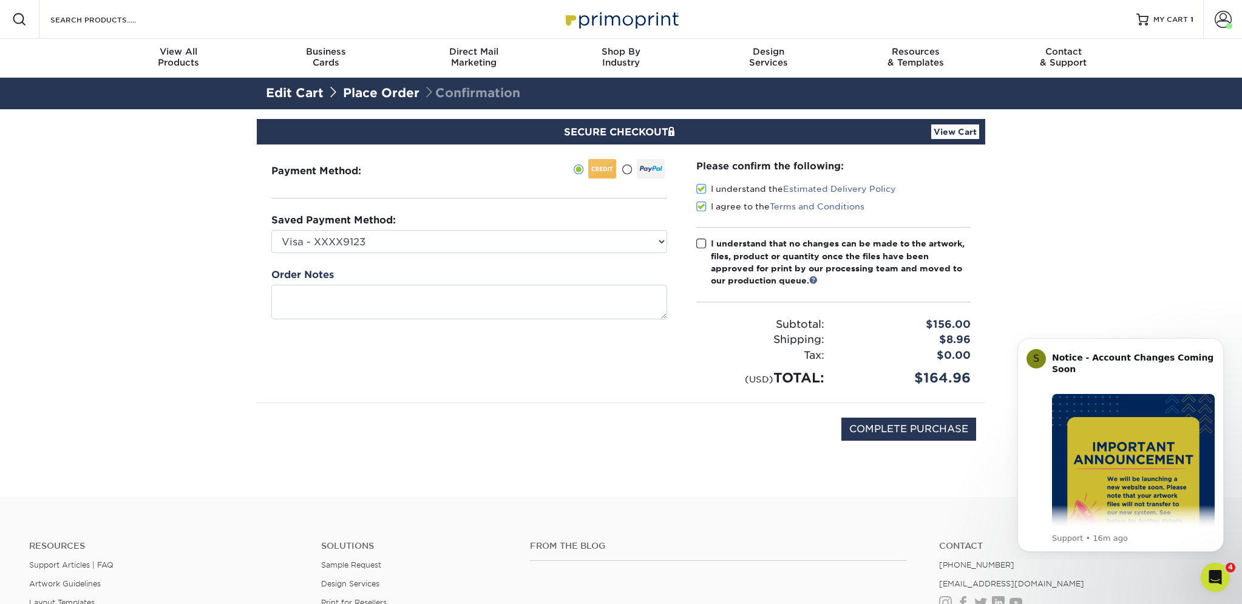
click at [698, 240] on span at bounding box center [701, 244] width 10 height 12
click at [0, 0] on input "I understand that no changes can be made to the artwork, files, product or quan…" at bounding box center [0, 0] width 0 height 0
click at [888, 430] on input "COMPLETE PURCHASE" at bounding box center [908, 429] width 135 height 23
type input "PROCESSING, PLEASE WAIT..."
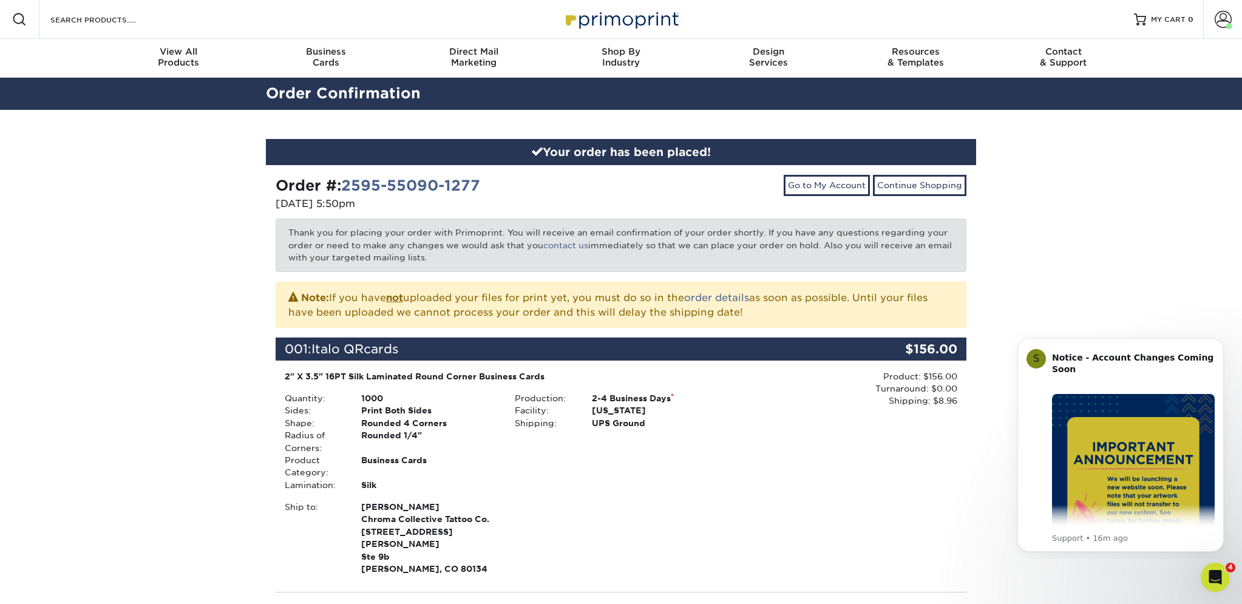
click at [169, 221] on div "Your order has been placed! Order #: 2595-55090-1277 [DATE] 5:50pm Go to My Acc…" at bounding box center [621, 456] width 1242 height 692
